Goal: Transaction & Acquisition: Purchase product/service

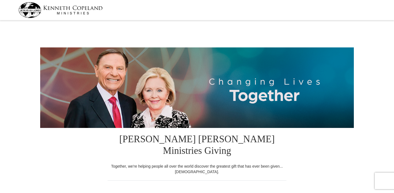
select select "MO"
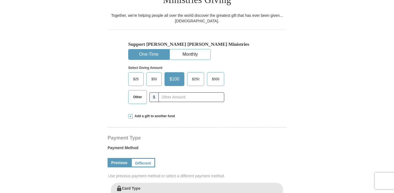
scroll to position [151, 0]
click at [155, 72] on label "$50" at bounding box center [154, 78] width 15 height 13
click at [0, 0] on input "$50" at bounding box center [0, 0] width 0 height 0
click at [131, 114] on span at bounding box center [130, 116] width 4 height 4
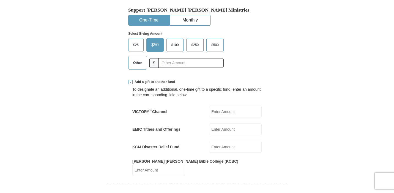
scroll to position [185, 0]
click at [225, 123] on input "EMIC Tithes and Offerings" at bounding box center [235, 129] width 53 height 12
type input "50"
click at [304, 104] on form "Kenneth Copeland Ministries Giving Together, we're helping people all over the …" at bounding box center [197, 191] width 314 height 708
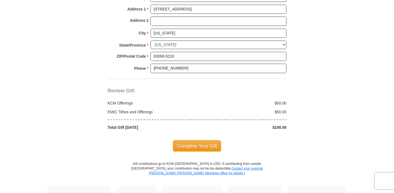
scroll to position [547, 0]
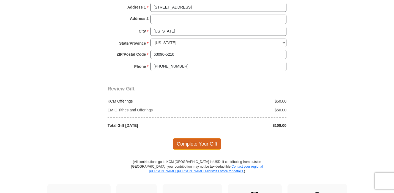
click at [215, 138] on span "Complete Your Gift" at bounding box center [197, 144] width 49 height 12
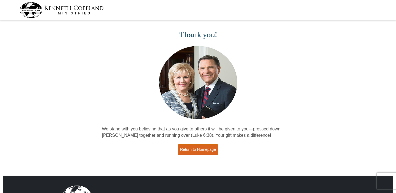
click at [205, 150] on link "Return to Homepage" at bounding box center [198, 149] width 41 height 11
